Goal: Task Accomplishment & Management: Manage account settings

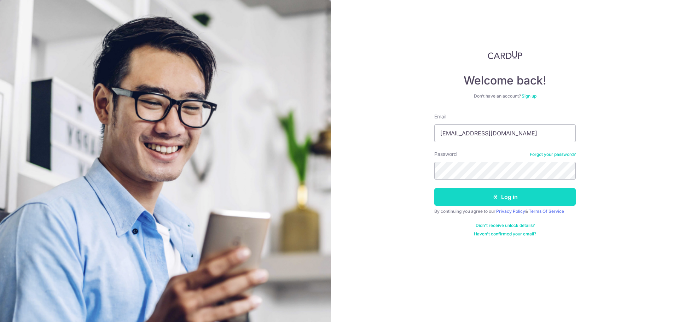
click at [482, 198] on button "Log in" at bounding box center [504, 197] width 141 height 18
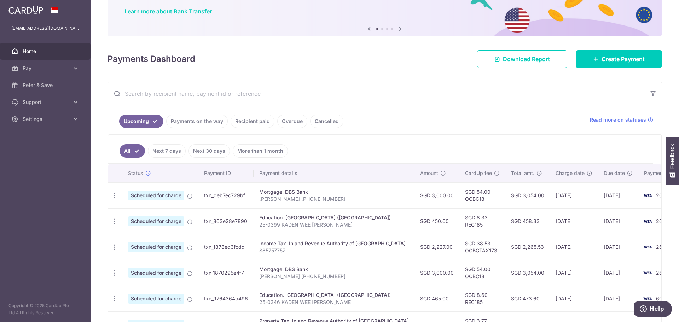
scroll to position [71, 0]
